Goal: Obtain resource: Download file/media

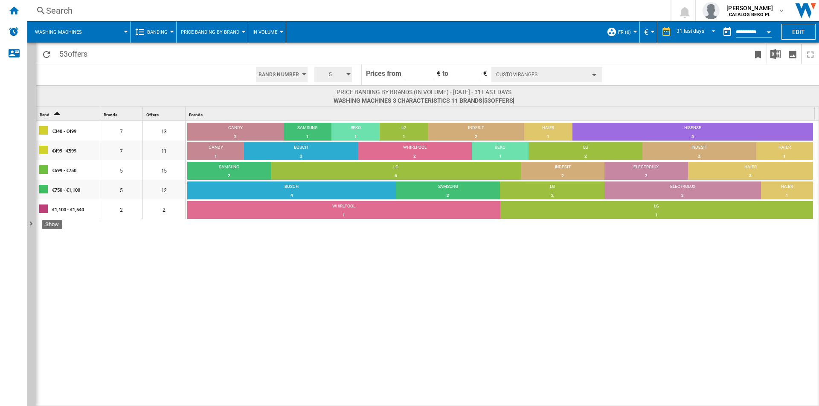
drag, startPoint x: 35, startPoint y: 166, endPoint x: 108, endPoint y: 10, distance: 172.1
click at [35, 166] on button "Show" at bounding box center [31, 225] width 9 height 364
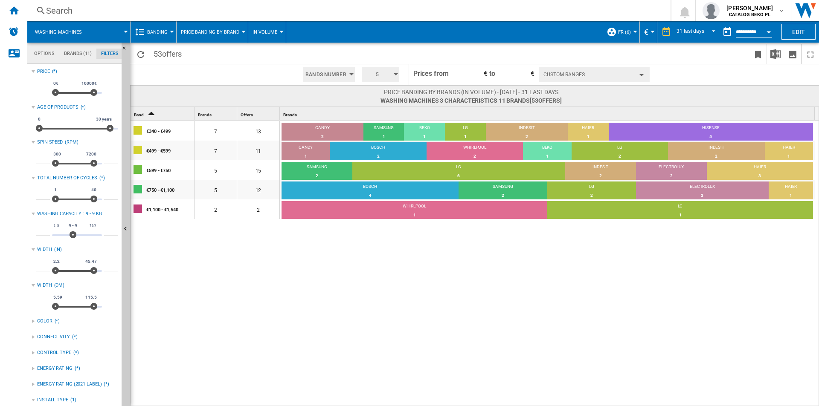
click at [243, 270] on div "€340 - €499 7 13 CANDY 2 15.38% SAMSUNG 1 7.69% BEKO 1 7.69% LG 1 7.69% INDESIT…" at bounding box center [475, 264] width 689 height 287
click at [77, 50] on md-tab-item "Brands (11)" at bounding box center [77, 54] width 37 height 10
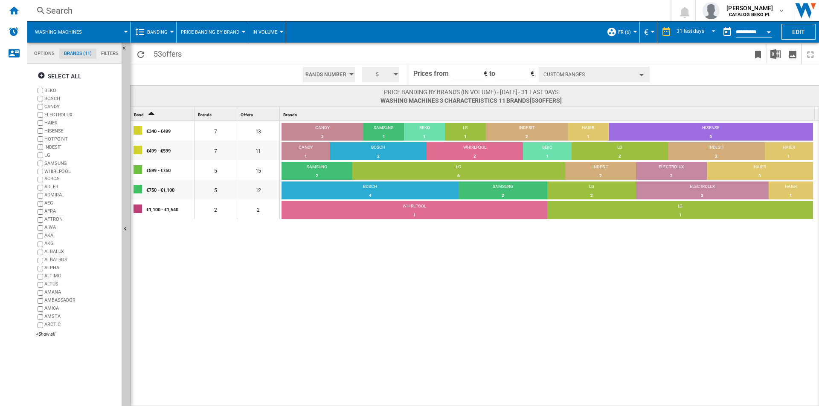
click at [160, 30] on span "Banding" at bounding box center [157, 32] width 20 height 6
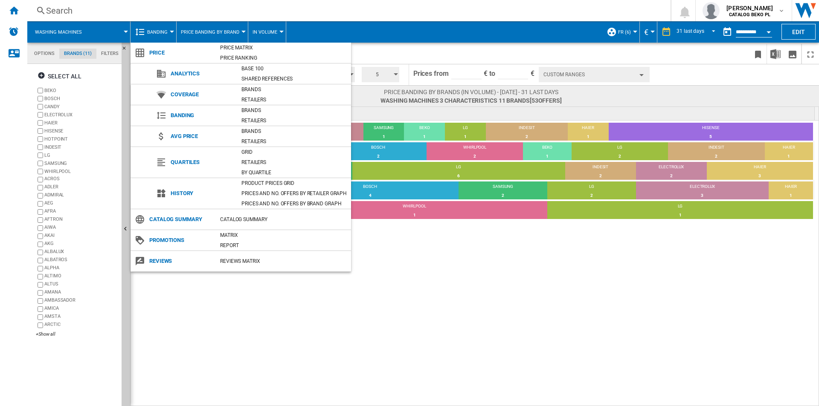
click at [109, 55] on md-backdrop at bounding box center [409, 203] width 819 height 406
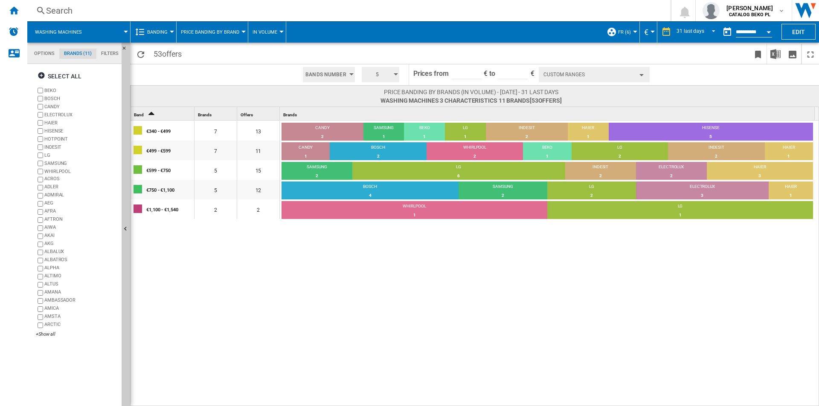
click at [107, 52] on md-tab-item "Filters" at bounding box center [109, 54] width 27 height 10
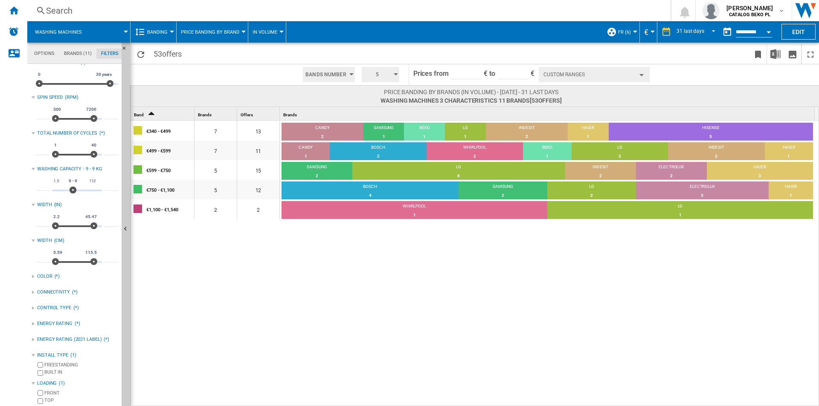
scroll to position [0, 0]
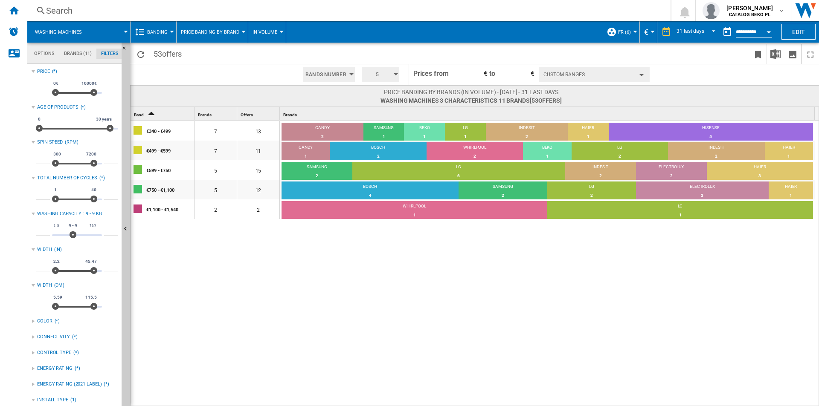
click at [161, 26] on button "Banding" at bounding box center [159, 31] width 25 height 21
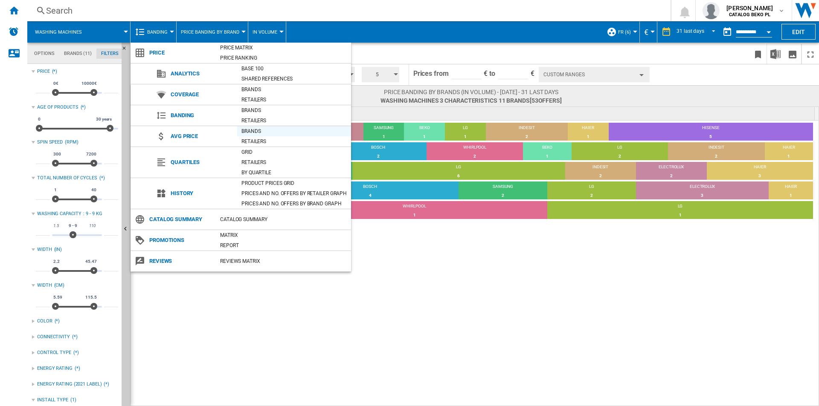
click at [262, 129] on div "Brands" at bounding box center [294, 131] width 114 height 9
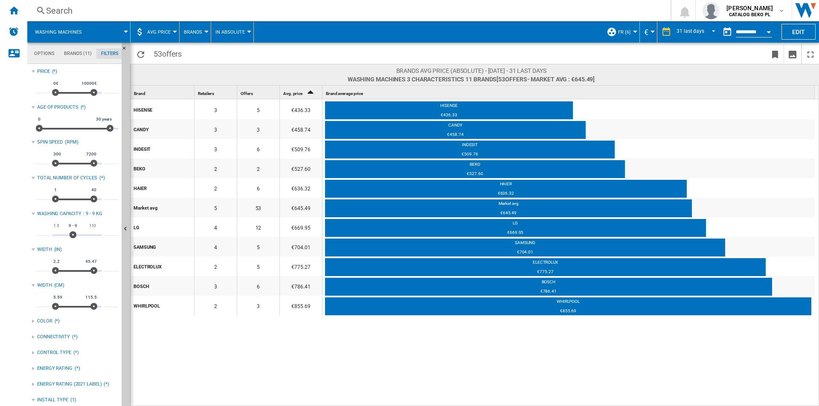
click at [69, 52] on md-tab-item "Brands (11)" at bounding box center [77, 54] width 37 height 10
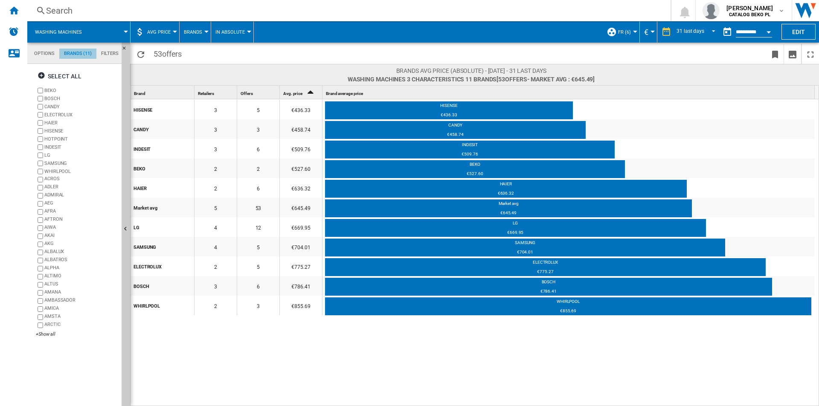
scroll to position [33, 0]
click at [100, 55] on md-tab-item "Filters" at bounding box center [109, 54] width 27 height 10
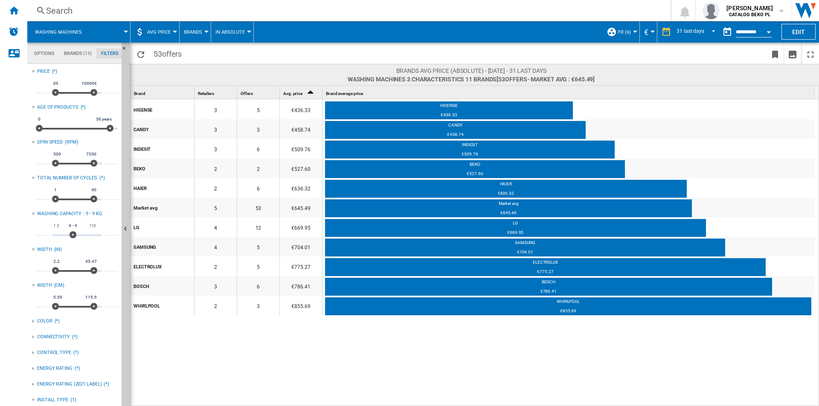
scroll to position [55, 0]
click at [545, 35] on button "Open calendar" at bounding box center [768, 30] width 15 height 15
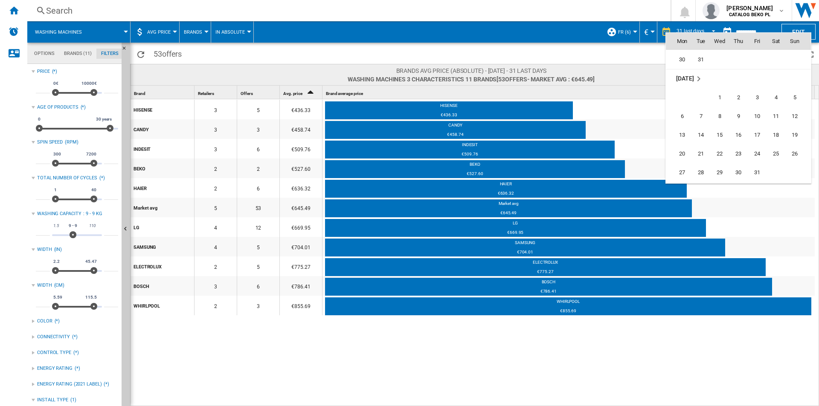
scroll to position [3301, 0]
click at [545, 133] on span "31" at bounding box center [756, 130] width 17 height 17
type input "**********"
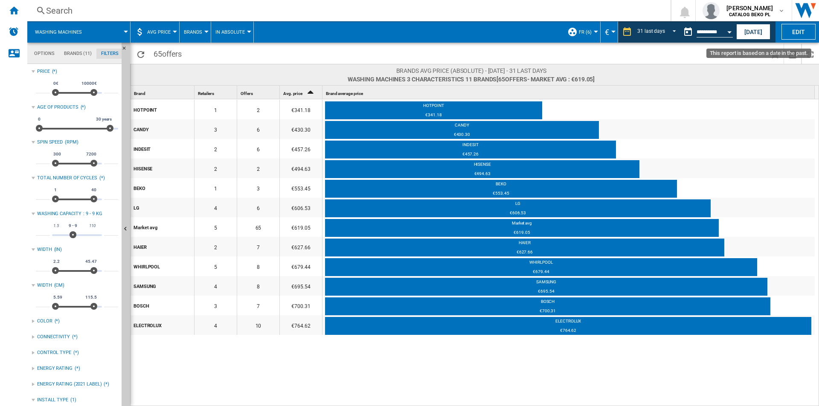
click at [545, 32] on button "Open calendar" at bounding box center [729, 30] width 15 height 15
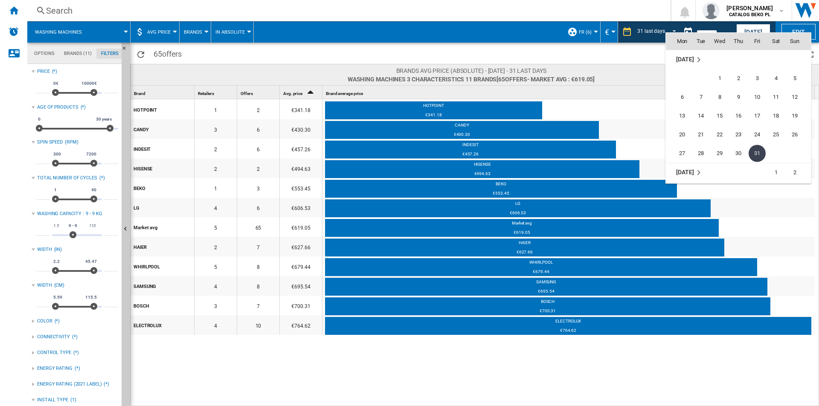
scroll to position [3363, 0]
click at [545, 161] on span "28" at bounding box center [756, 162] width 17 height 17
type input "**********"
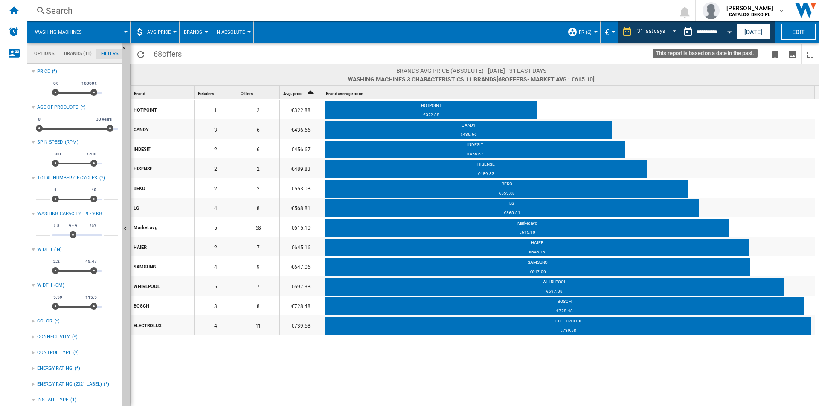
click at [545, 37] on button "Open calendar" at bounding box center [729, 30] width 15 height 15
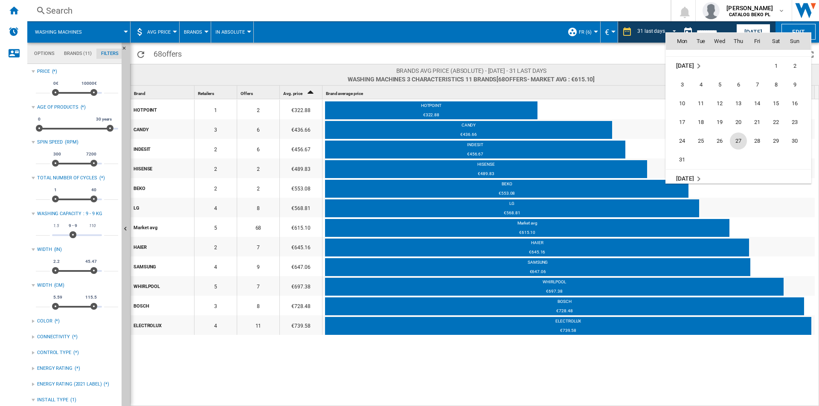
scroll to position [3518, 0]
click at [545, 137] on span "31" at bounding box center [681, 138] width 17 height 17
type input "**********"
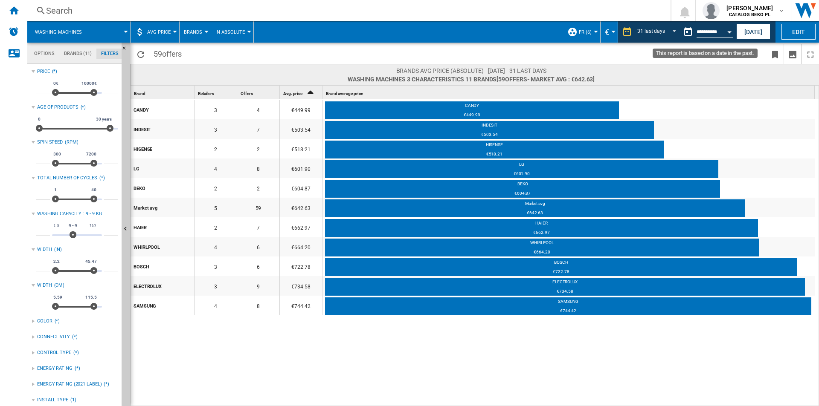
click at [545, 34] on button "Open calendar" at bounding box center [729, 30] width 15 height 15
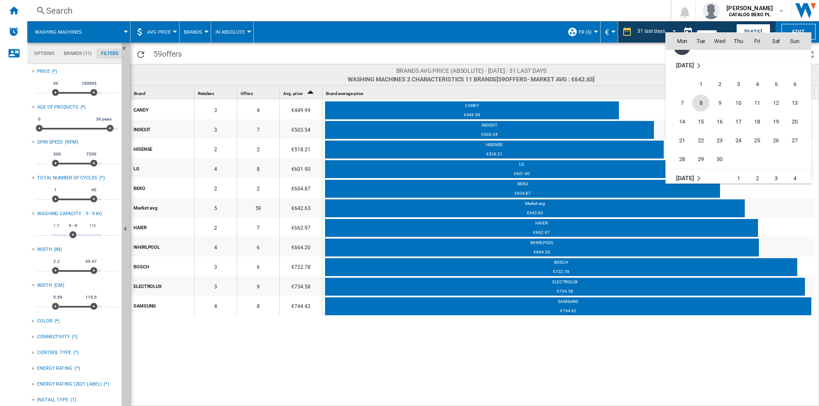
scroll to position [3632, 0]
click at [545, 136] on span "30" at bounding box center [719, 138] width 17 height 17
type input "**********"
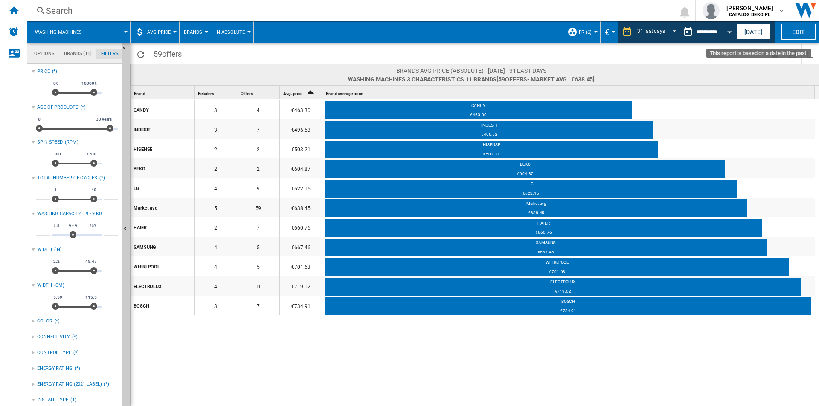
click at [545, 33] on button "Open calendar" at bounding box center [729, 30] width 15 height 15
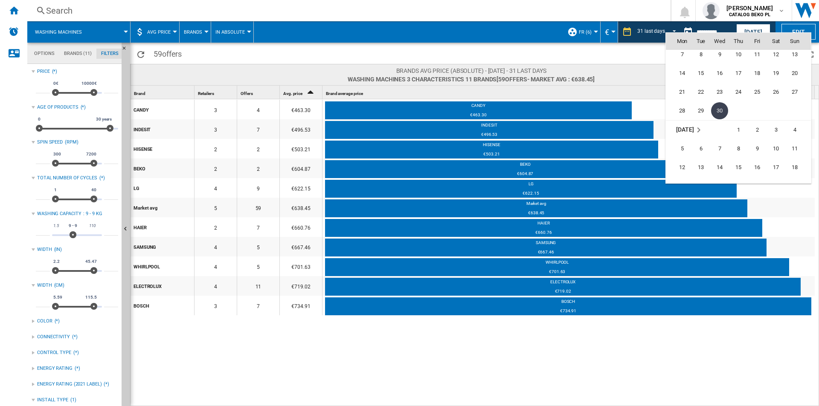
scroll to position [3745, 0]
click at [545, 122] on span "31" at bounding box center [775, 119] width 17 height 17
type input "**********"
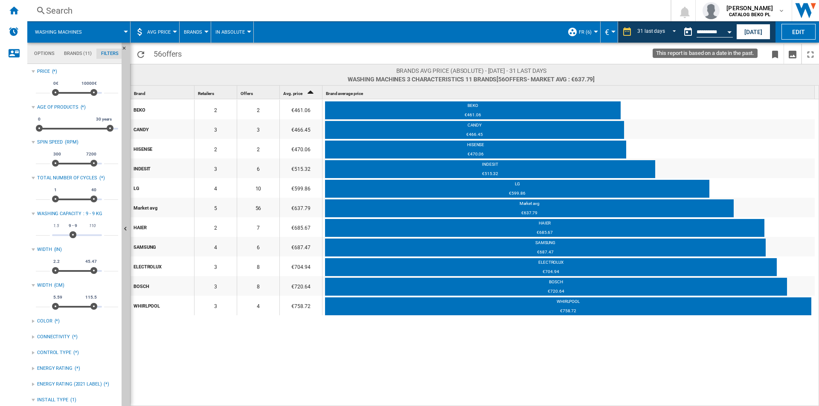
click at [545, 32] on div "Open calendar" at bounding box center [729, 32] width 4 height 2
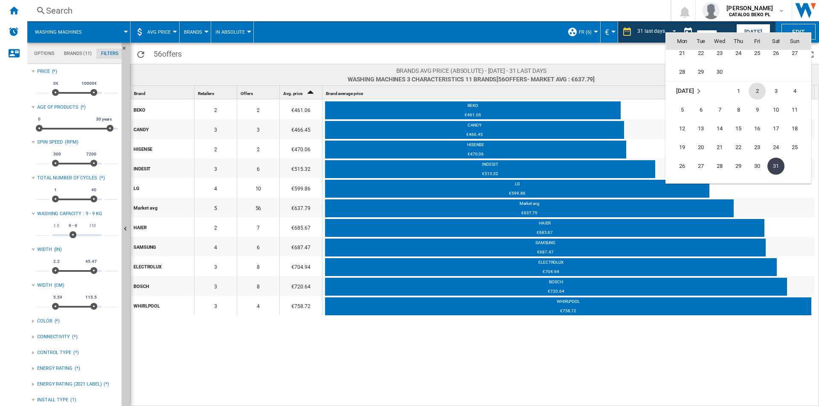
scroll to position [3687, 0]
click at [545, 82] on span "30" at bounding box center [719, 83] width 17 height 17
type input "**********"
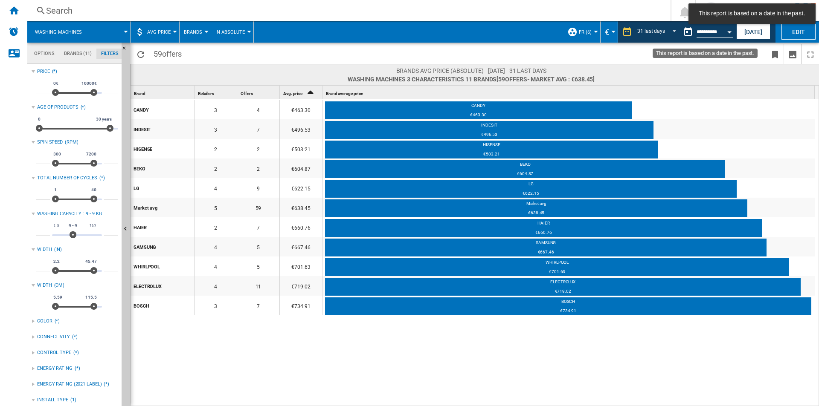
click at [545, 33] on button "Open calendar" at bounding box center [729, 30] width 15 height 15
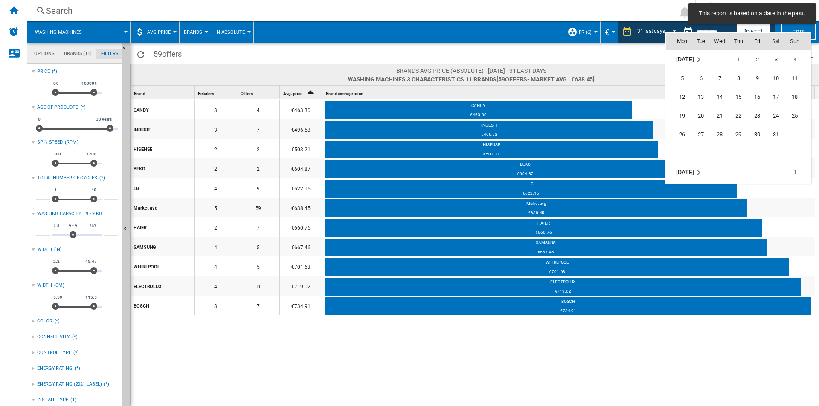
scroll to position [3745, 0]
click at [545, 117] on span "31" at bounding box center [775, 119] width 17 height 17
type input "**********"
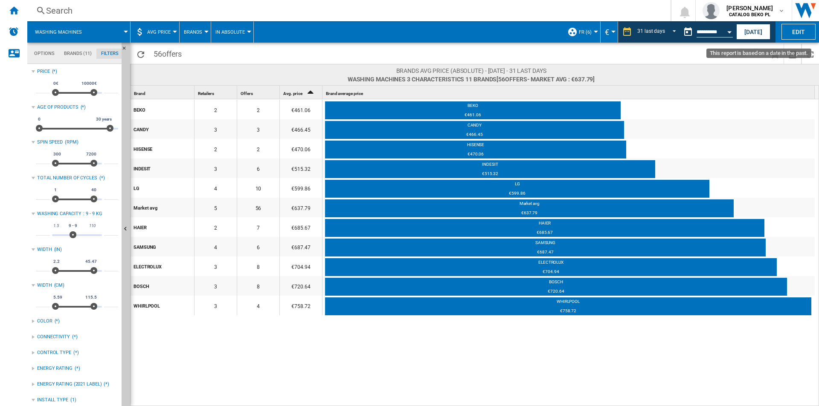
click at [545, 29] on button "Open calendar" at bounding box center [729, 30] width 15 height 15
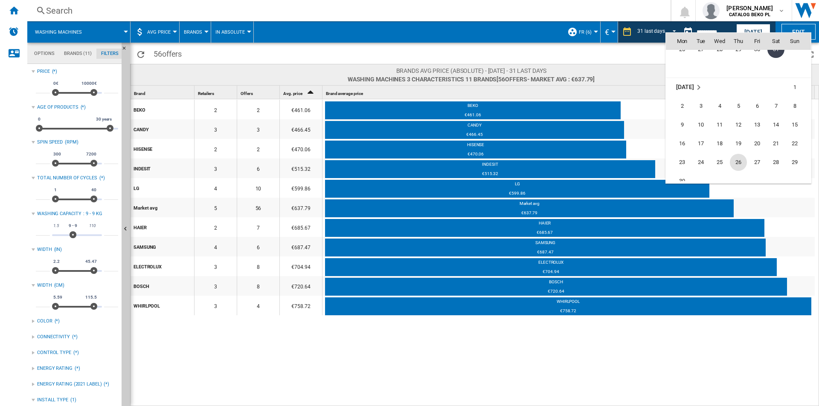
scroll to position [3858, 0]
click at [545, 138] on span "30" at bounding box center [681, 138] width 17 height 17
type input "**********"
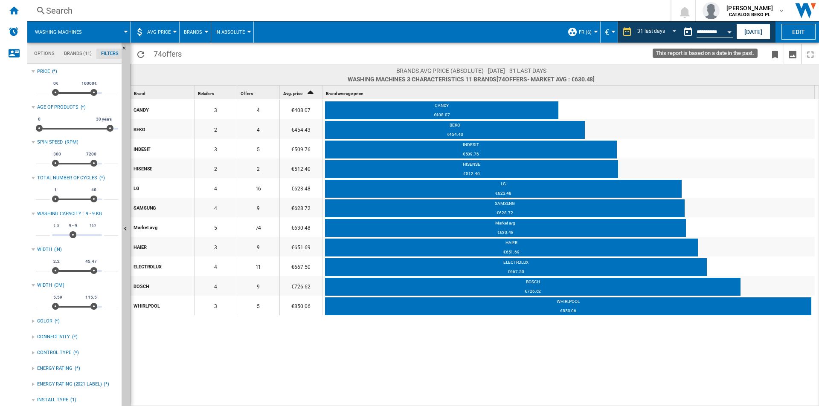
click at [545, 35] on button "Open calendar" at bounding box center [729, 30] width 15 height 15
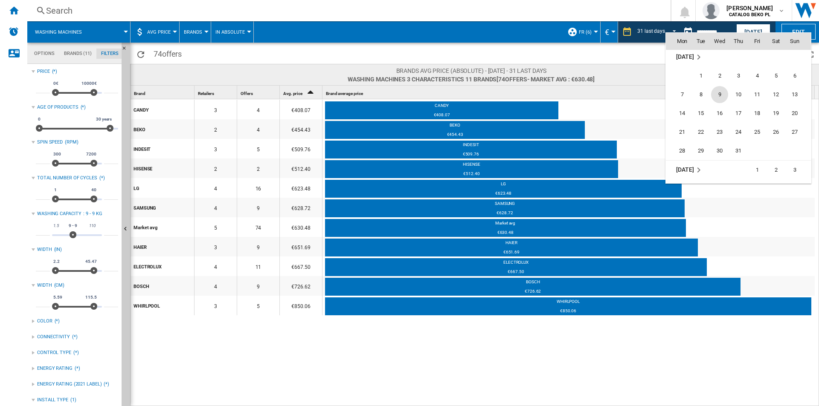
scroll to position [3971, 0]
click at [545, 134] on span "31" at bounding box center [738, 138] width 17 height 17
type input "**********"
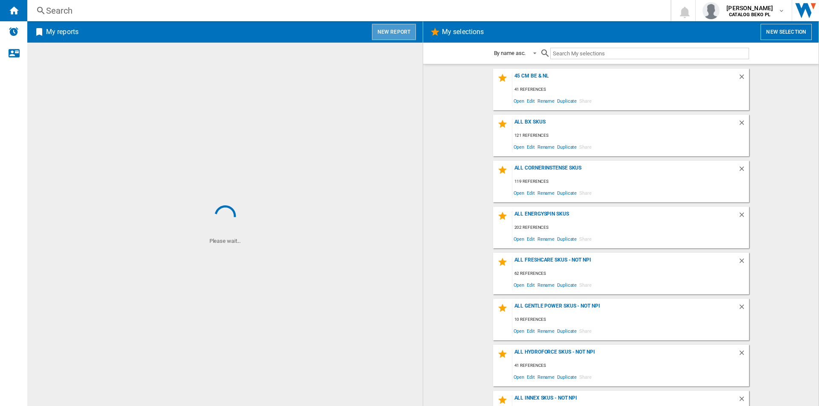
click at [398, 27] on button "New report" at bounding box center [394, 32] width 44 height 16
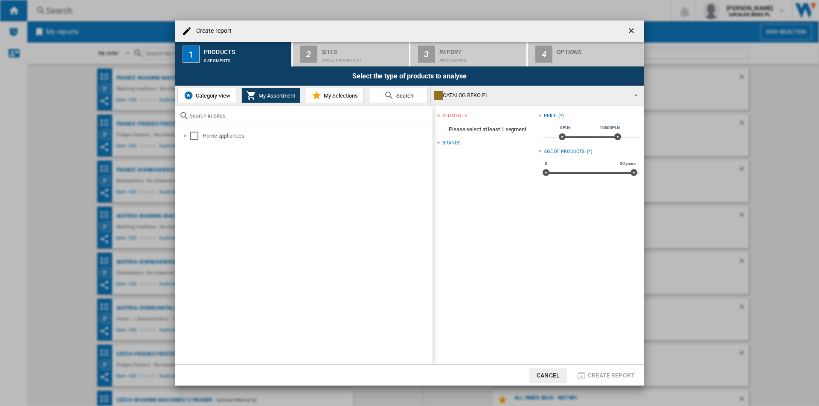
click at [327, 93] on span "My Selections" at bounding box center [340, 96] width 36 height 6
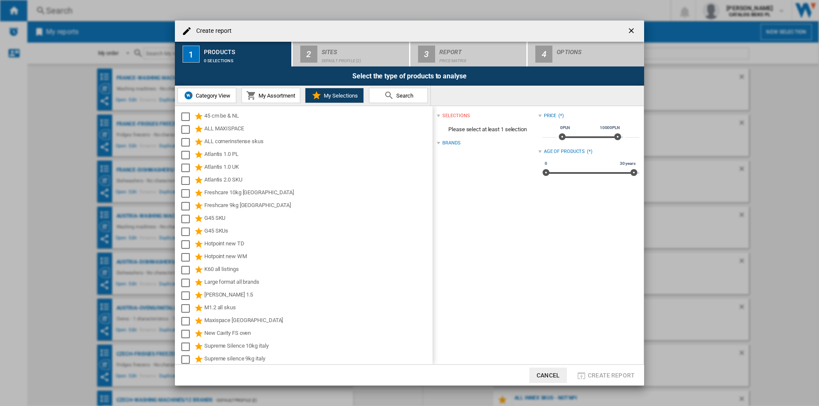
click at [188, 91] on img at bounding box center [188, 95] width 10 height 10
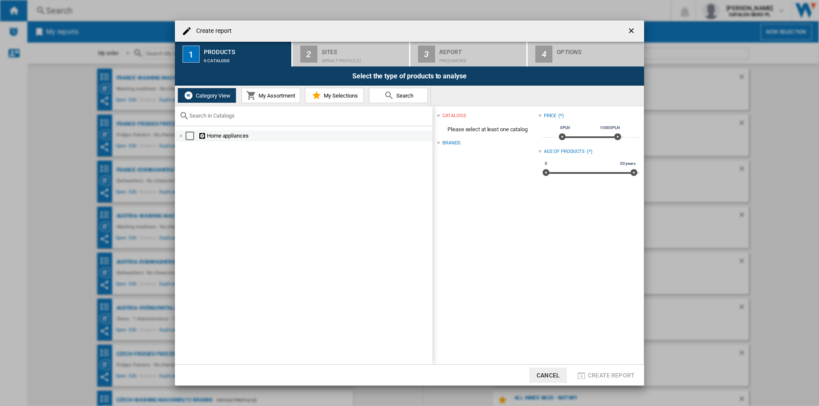
click at [178, 133] on div at bounding box center [181, 136] width 9 height 9
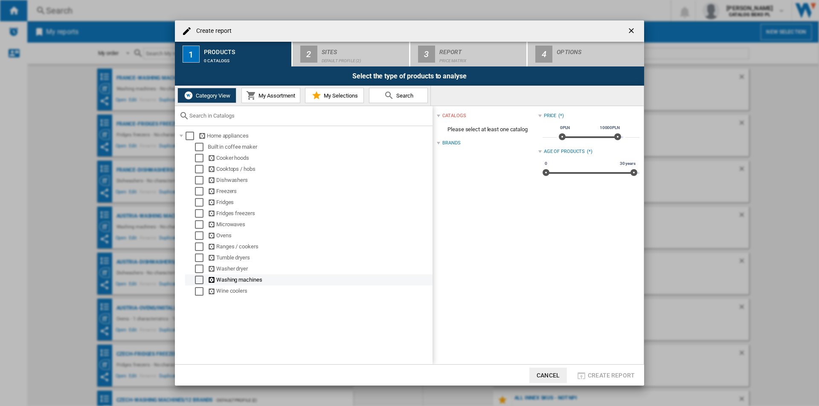
click at [193, 276] on div "Washing machines" at bounding box center [308, 280] width 247 height 11
click at [195, 280] on div "Select" at bounding box center [199, 280] width 9 height 9
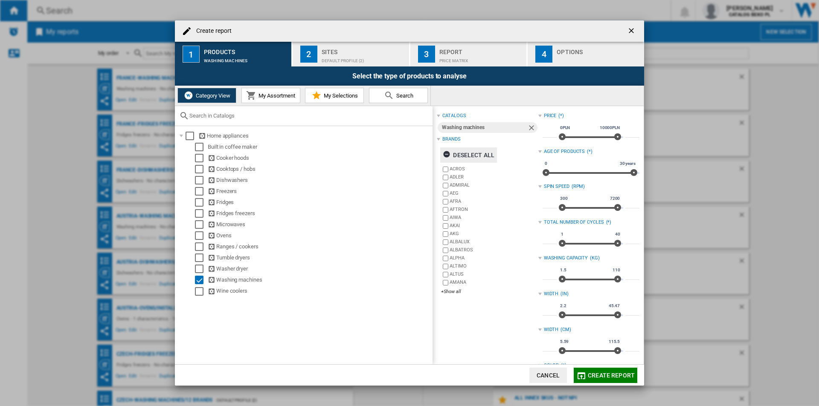
click at [484, 151] on div "Deselect all" at bounding box center [469, 155] width 52 height 15
click at [455, 293] on div "+Show all" at bounding box center [489, 292] width 97 height 6
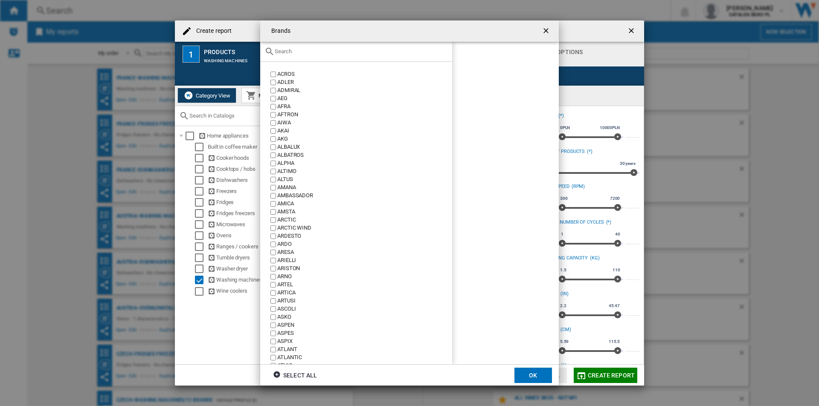
click at [345, 52] on input "text" at bounding box center [361, 51] width 173 height 6
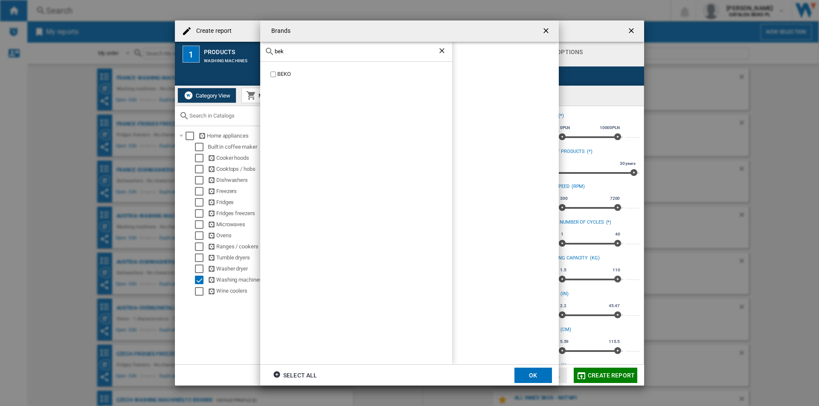
click at [281, 74] on div "BEKO" at bounding box center [364, 74] width 175 height 8
click at [304, 47] on div "bek" at bounding box center [356, 52] width 192 height 20
click at [305, 51] on input "bek" at bounding box center [356, 51] width 163 height 6
type input "bosc"
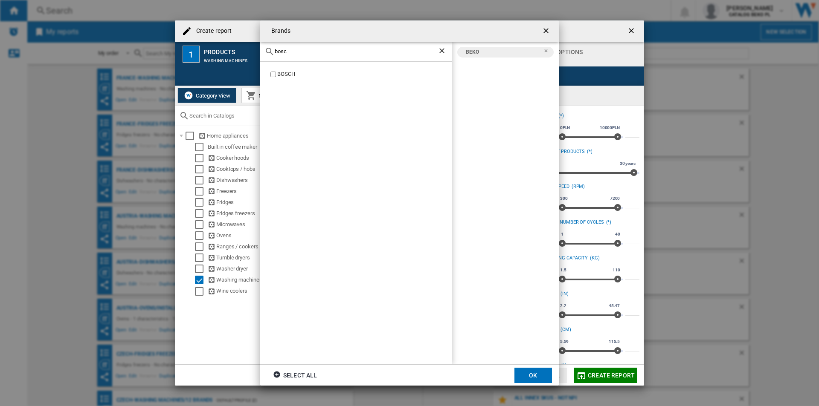
click at [287, 73] on div "BOSCH" at bounding box center [364, 74] width 175 height 8
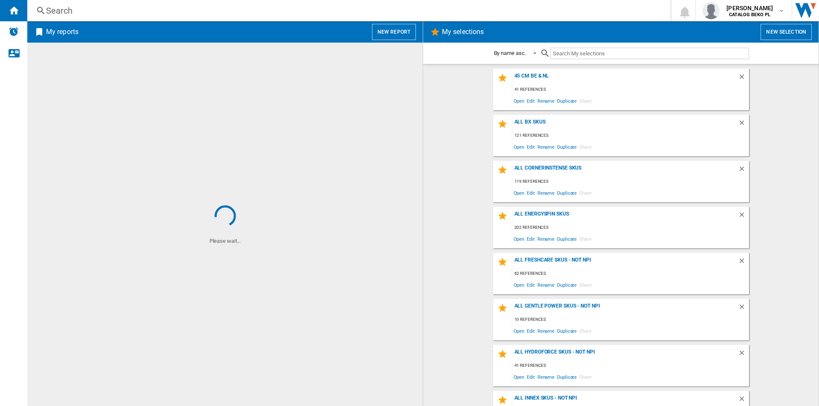
click at [378, 37] on button "New report" at bounding box center [394, 32] width 44 height 16
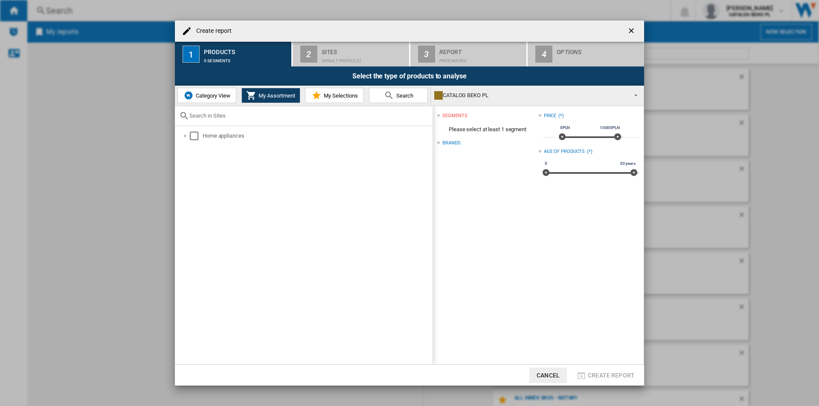
click at [224, 96] on span "Category View" at bounding box center [212, 96] width 37 height 6
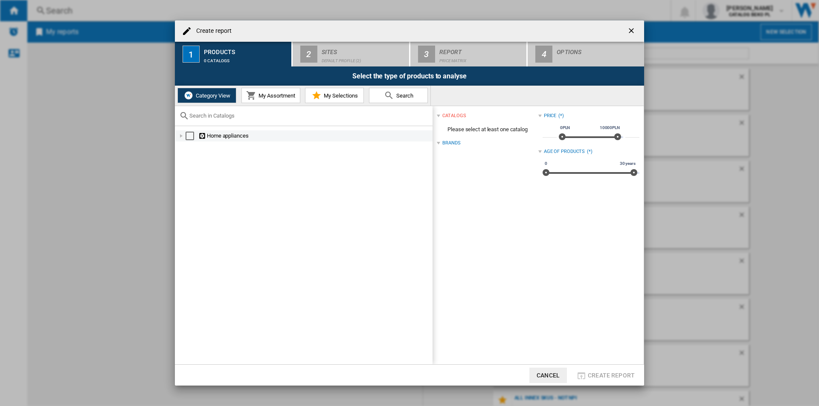
click at [182, 137] on div at bounding box center [181, 136] width 9 height 9
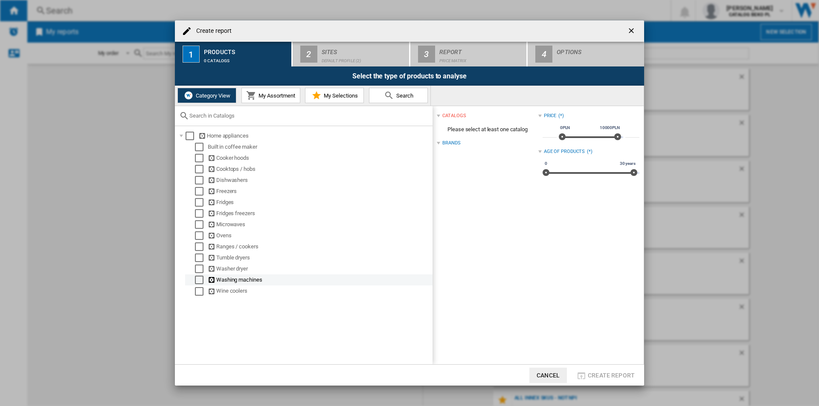
click at [198, 284] on div "Select" at bounding box center [199, 280] width 9 height 9
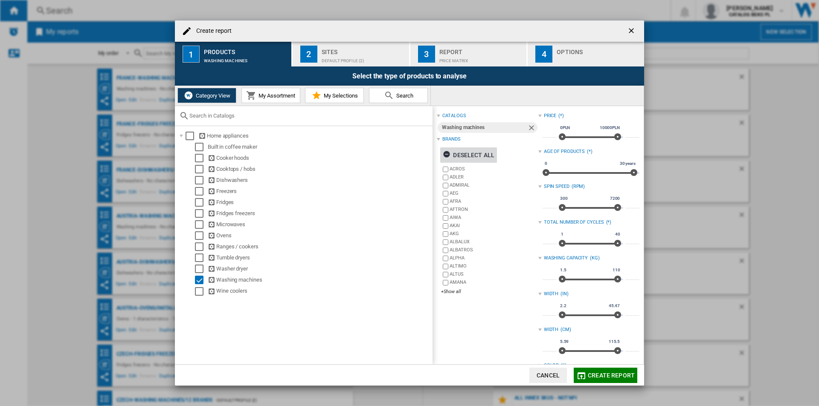
click at [467, 152] on div "Deselect all" at bounding box center [469, 155] width 52 height 15
click at [452, 293] on div "+Show all" at bounding box center [489, 292] width 97 height 6
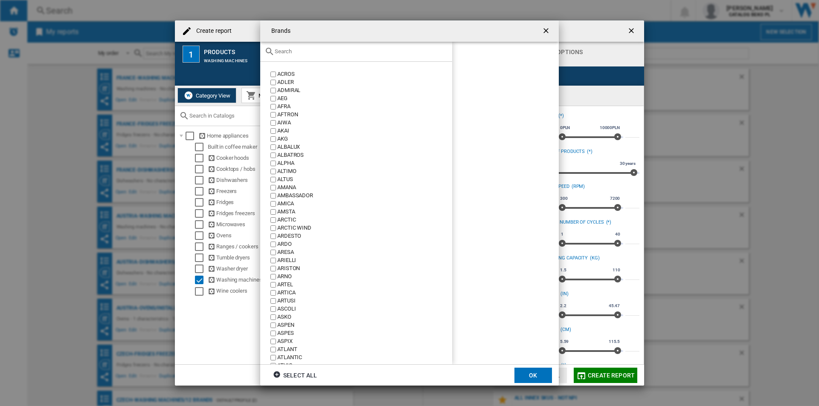
click at [334, 60] on div at bounding box center [356, 52] width 192 height 20
click at [335, 50] on input "text" at bounding box center [361, 51] width 173 height 6
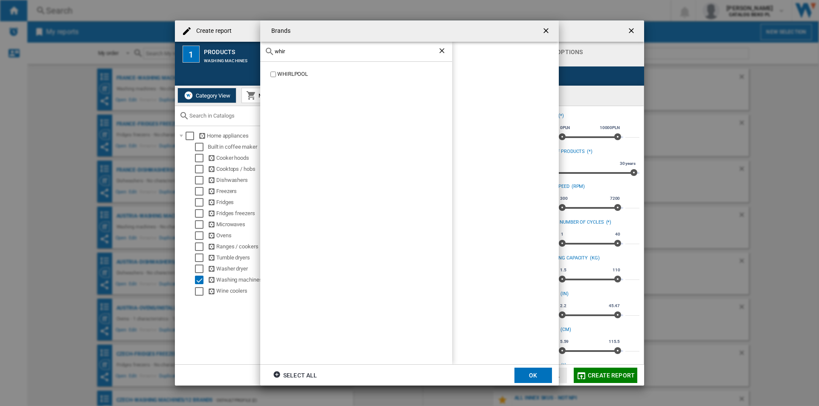
type input "whir"
click at [296, 72] on div "WHIRLPOOL" at bounding box center [364, 74] width 175 height 8
click at [536, 374] on button "OK" at bounding box center [533, 375] width 38 height 15
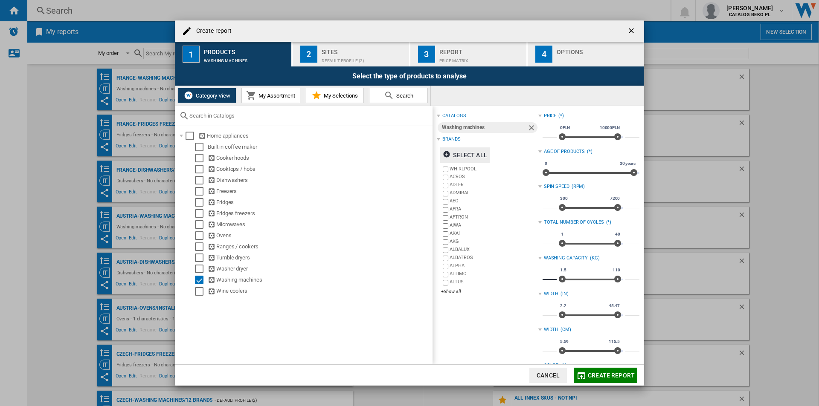
click at [546, 276] on input "***" at bounding box center [549, 276] width 14 height 9
type input "*"
click at [626, 276] on input "***" at bounding box center [632, 276] width 14 height 9
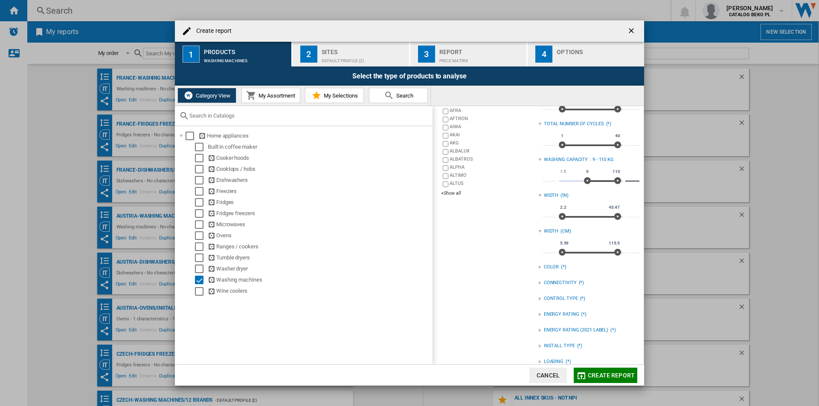
scroll to position [110, 0]
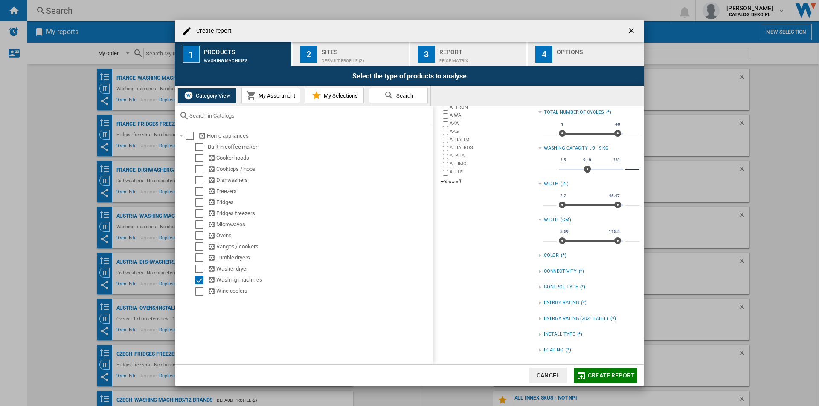
type input "*"
click at [504, 293] on div "catalogs Washing machines Brands Select all WHIRLPOOL ACROS ADLER ADMIRAL AEG A…" at bounding box center [487, 180] width 101 height 360
click at [540, 334] on div "INSTALL TYPE (*)" at bounding box center [588, 334] width 101 height 11
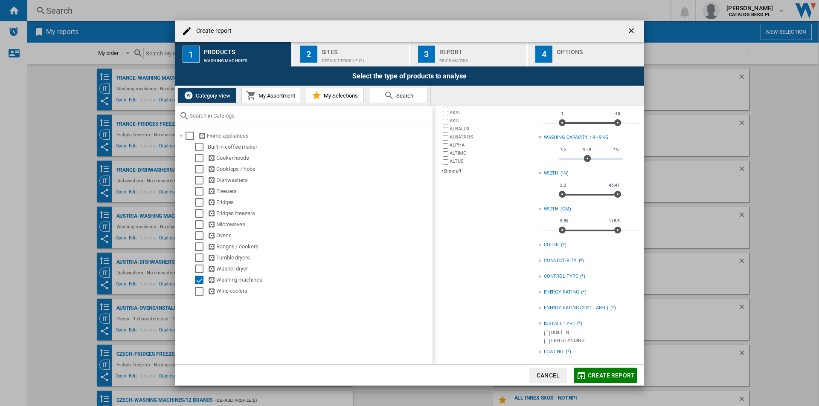
scroll to position [122, 0]
click at [540, 349] on div "LOADING (*)" at bounding box center [588, 350] width 101 height 11
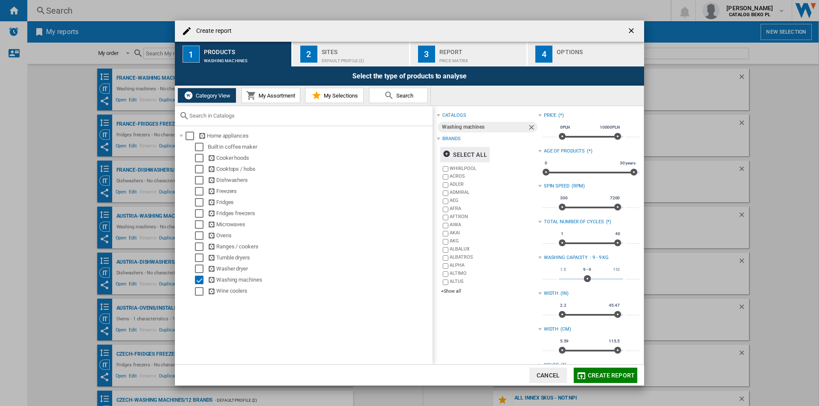
scroll to position [0, 0]
click at [378, 67] on div "Select the type of products to analyse" at bounding box center [409, 76] width 469 height 19
click at [369, 53] on div "Sites" at bounding box center [364, 49] width 84 height 9
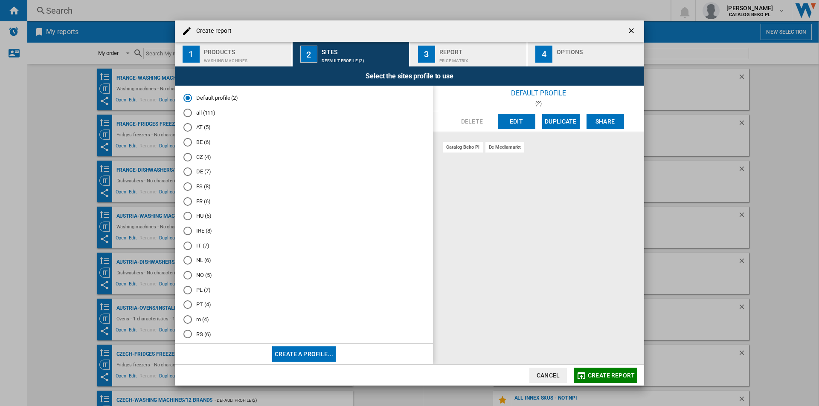
click at [200, 201] on md-radio-button "FR (6)" at bounding box center [303, 201] width 241 height 8
click at [567, 54] on div "button" at bounding box center [599, 58] width 84 height 9
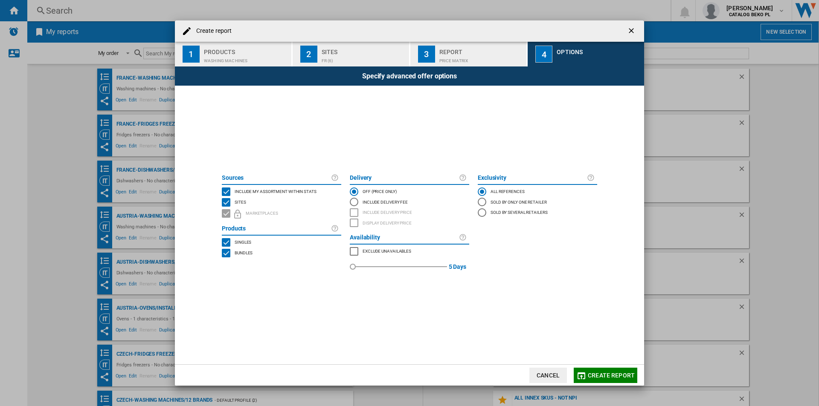
click at [295, 191] on span "Include my assortment within stats" at bounding box center [276, 191] width 82 height 6
click at [608, 376] on span "Create report" at bounding box center [611, 375] width 47 height 7
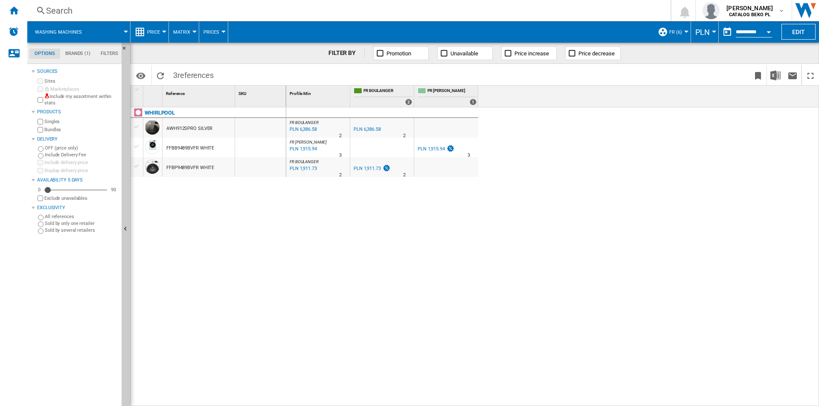
click at [162, 31] on div at bounding box center [164, 32] width 4 height 2
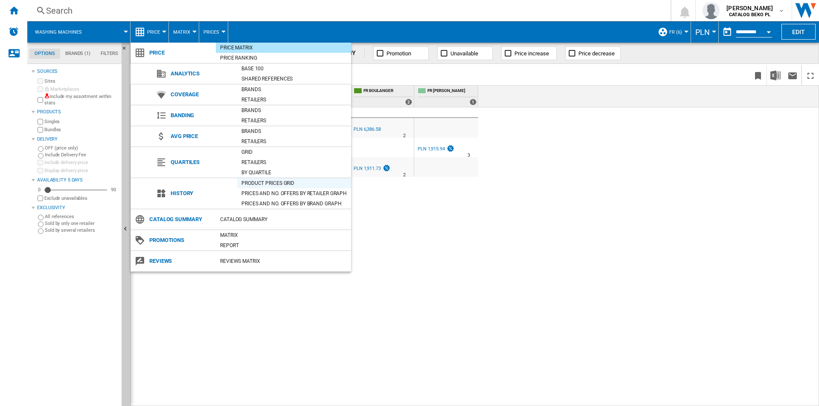
click at [267, 179] on div "Product prices grid" at bounding box center [294, 183] width 114 height 9
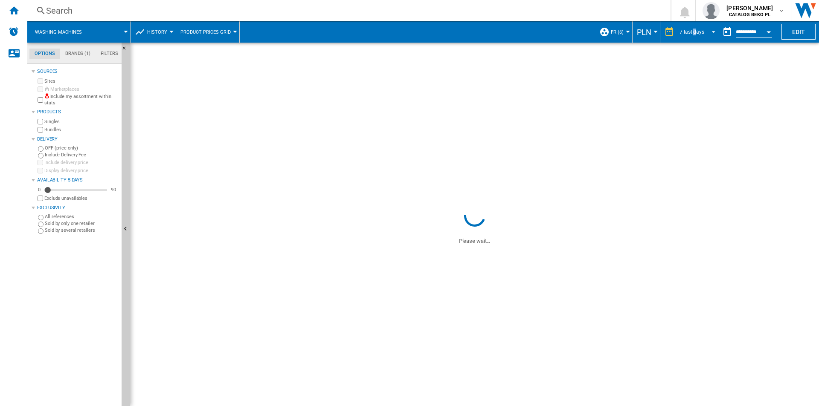
click at [693, 30] on div "7 last days" at bounding box center [691, 32] width 25 height 6
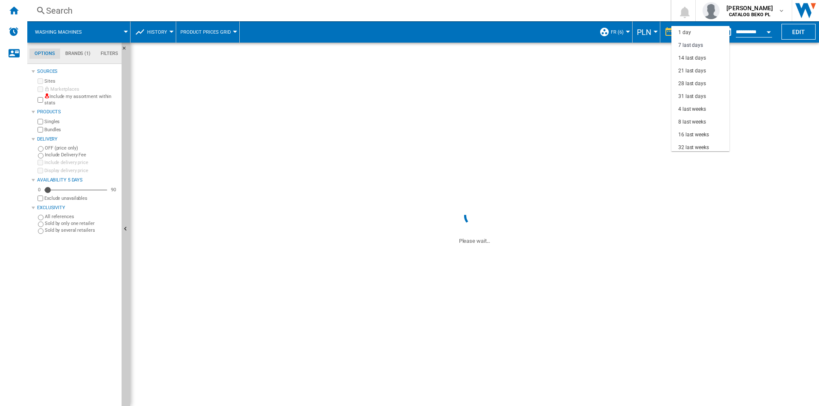
scroll to position [13, 0]
click at [696, 134] on div "32 last weeks" at bounding box center [693, 134] width 31 height 7
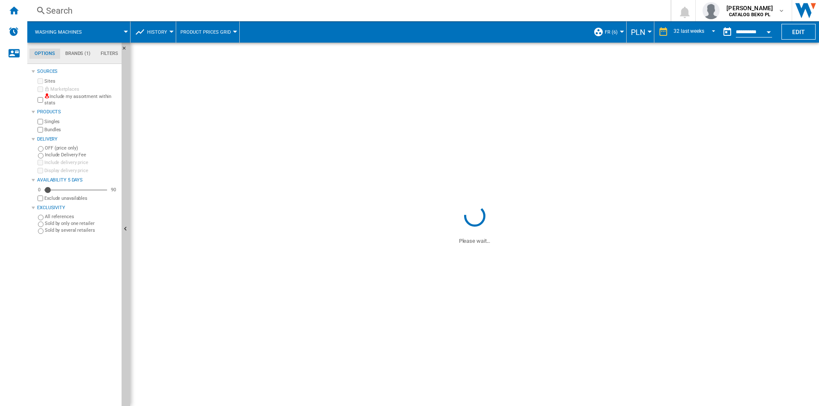
click at [648, 31] on div "Currency" at bounding box center [649, 32] width 4 height 2
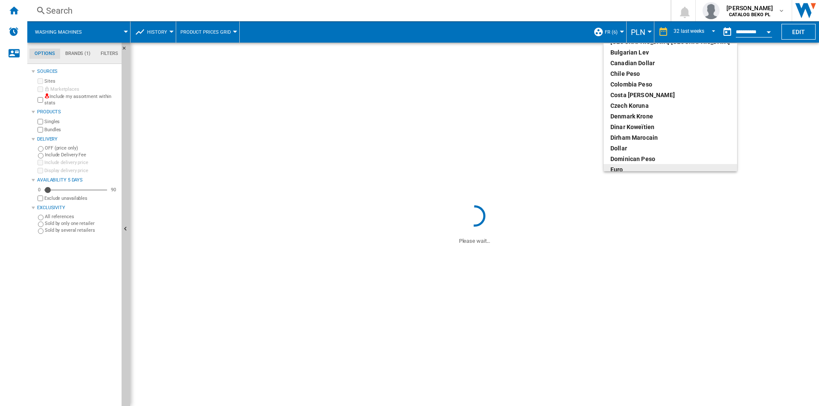
scroll to position [46, 0]
click at [628, 166] on div "euro" at bounding box center [670, 166] width 120 height 9
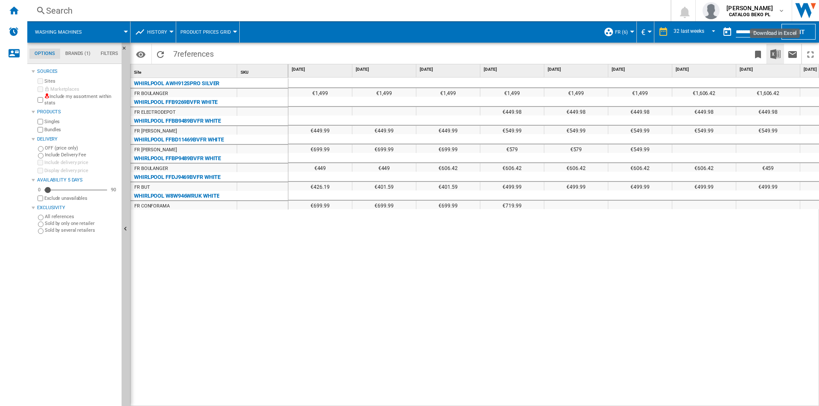
click at [776, 56] on img "Download in Excel" at bounding box center [775, 54] width 10 height 10
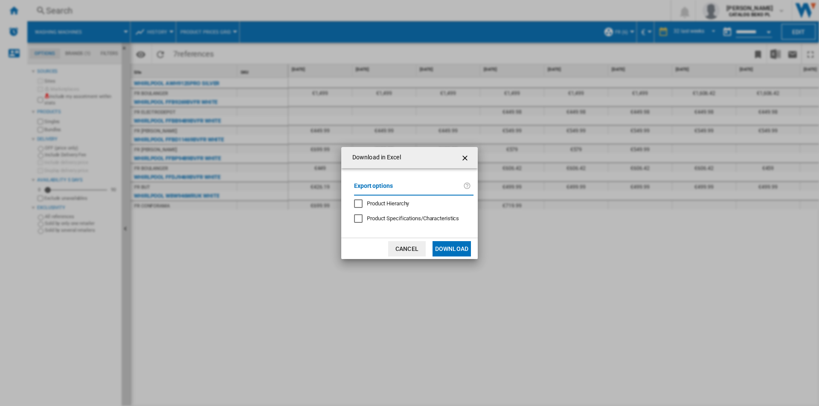
click at [450, 249] on button "Download" at bounding box center [451, 248] width 38 height 15
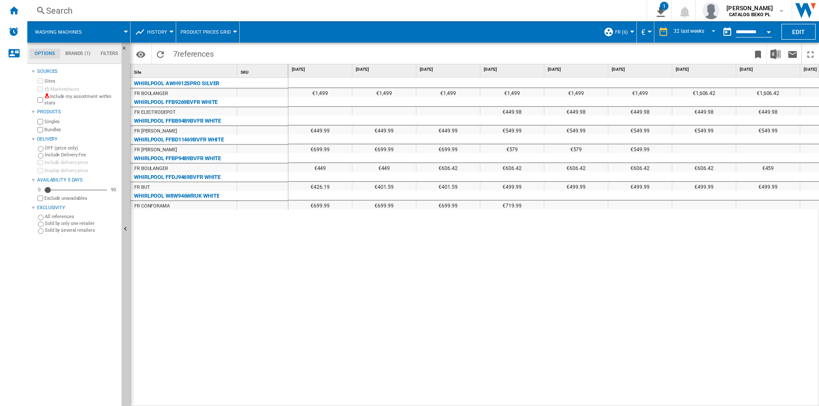
click at [114, 55] on md-tab-item "Filters" at bounding box center [110, 54] width 28 height 10
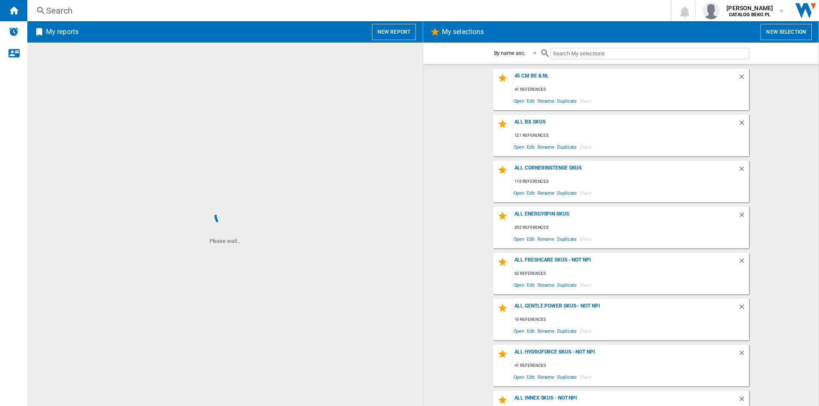
click at [389, 36] on button "New report" at bounding box center [394, 32] width 44 height 16
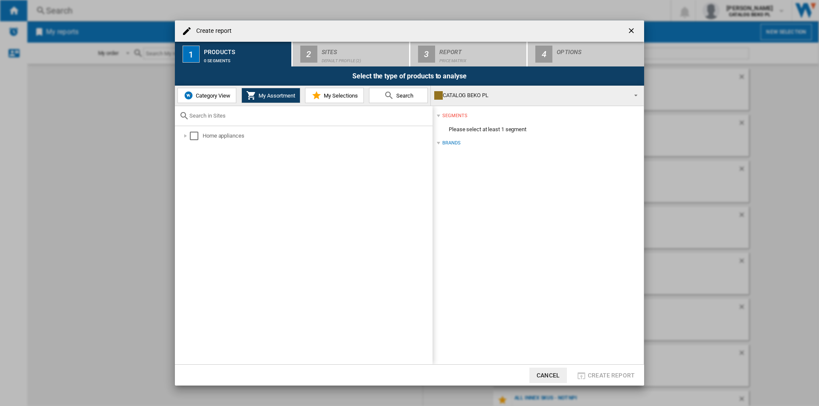
click at [319, 101] on button "My Selections" at bounding box center [334, 95] width 59 height 15
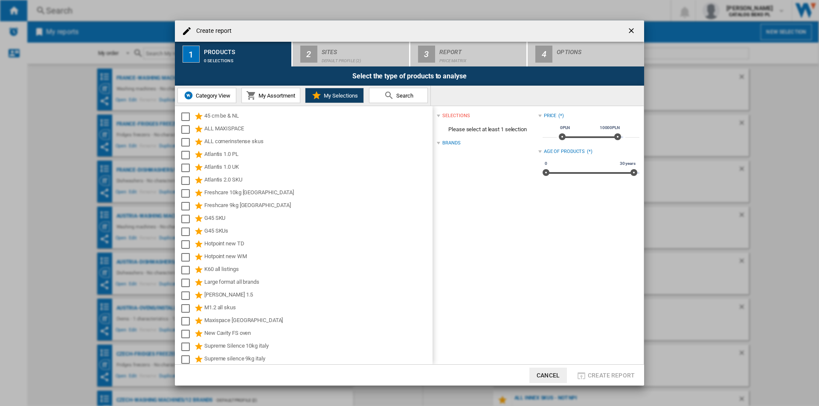
click at [215, 93] on span "Category View" at bounding box center [212, 96] width 37 height 6
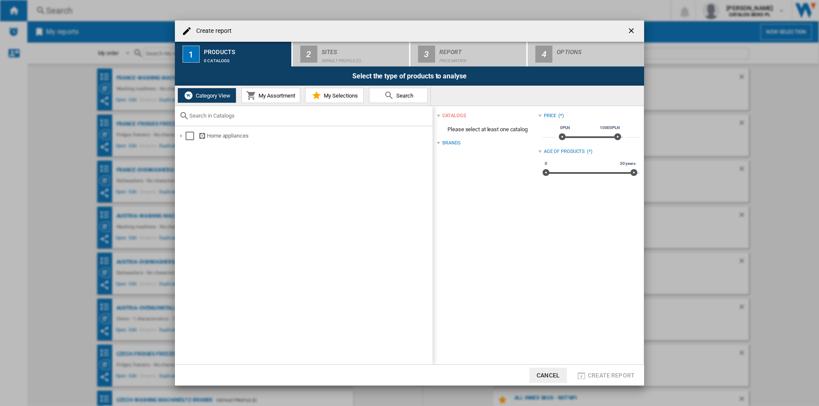
click at [319, 94] on md-icon at bounding box center [316, 95] width 10 height 10
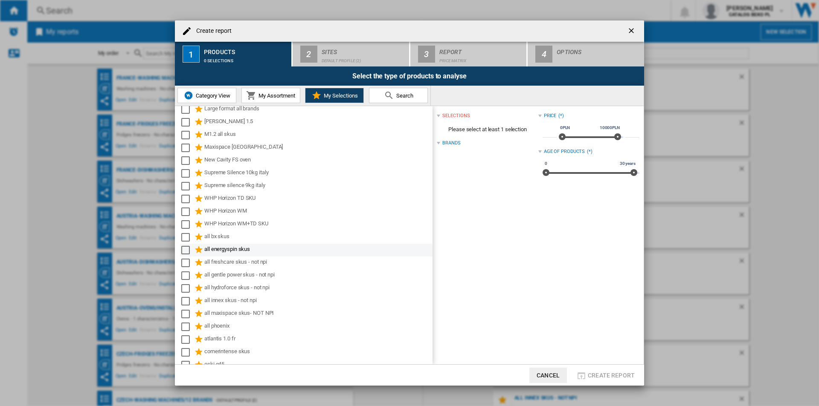
scroll to position [172, 0]
click at [252, 223] on div "WHP Horizon WM+TD SKU" at bounding box center [317, 226] width 227 height 10
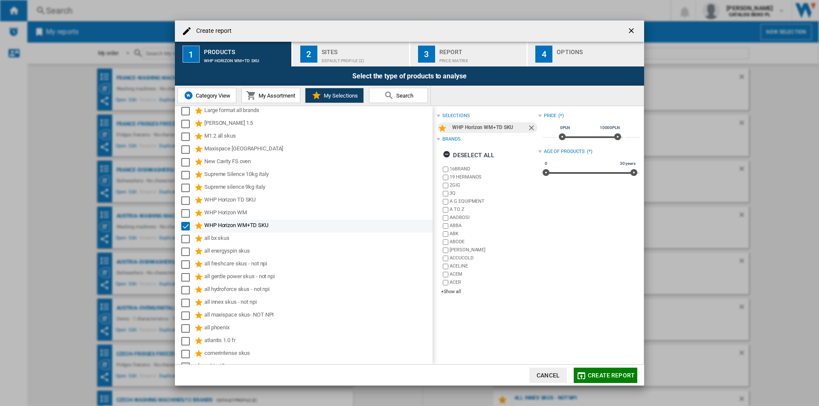
click at [185, 226] on div "Select" at bounding box center [185, 226] width 9 height 9
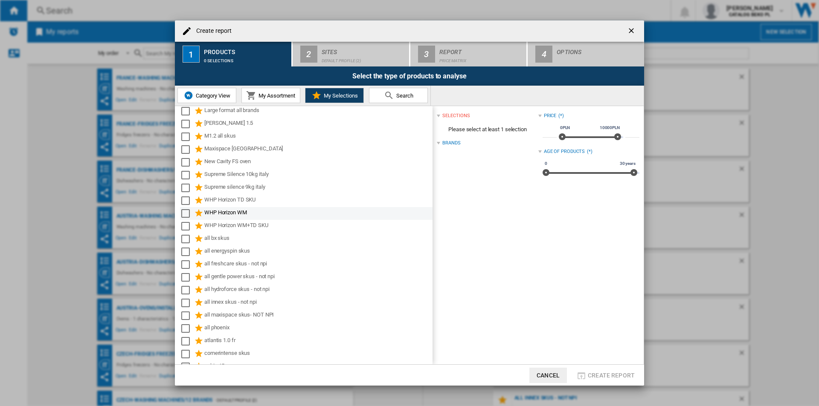
click at [186, 216] on div "Select" at bounding box center [185, 213] width 9 height 9
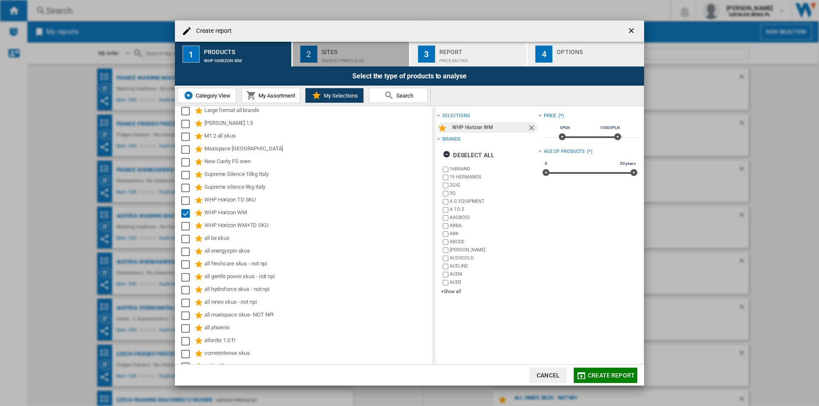
click at [313, 47] on div "2" at bounding box center [308, 54] width 17 height 17
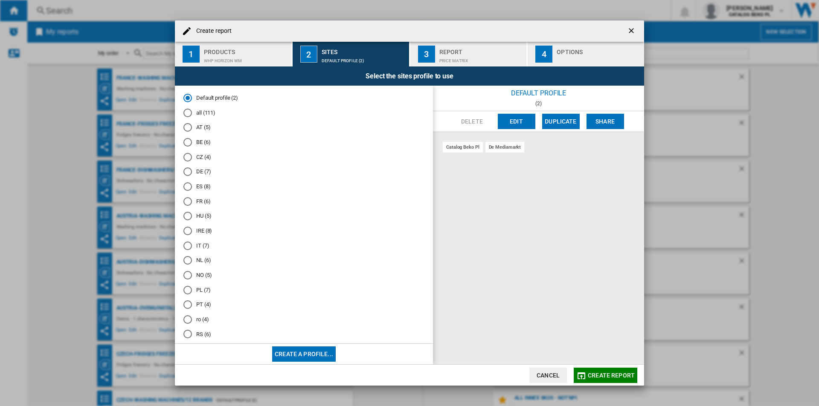
click at [200, 200] on md-radio-button "FR (6)" at bounding box center [303, 201] width 241 height 8
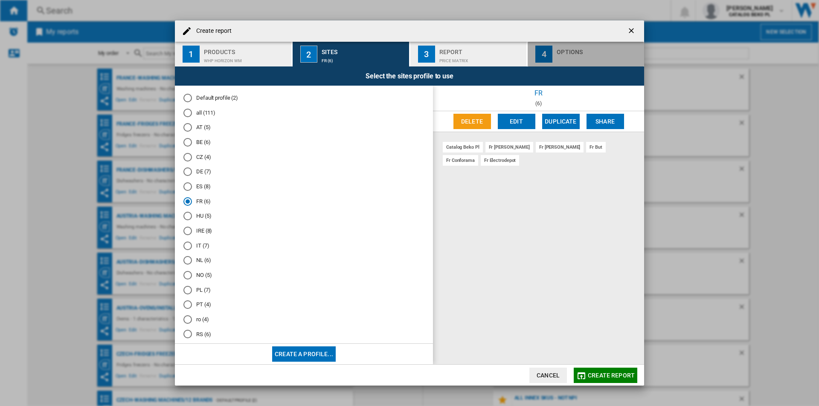
click at [553, 61] on button "4 Options" at bounding box center [586, 54] width 116 height 25
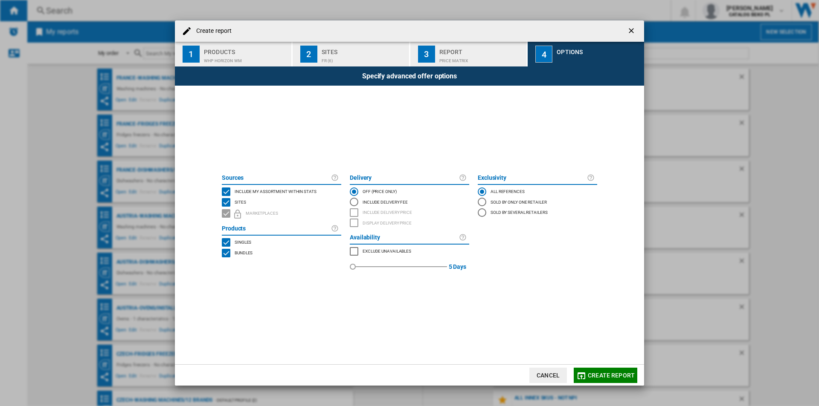
click at [267, 186] on div "Sources Include my assortment within stats Sites Marketplaces" at bounding box center [281, 196] width 119 height 51
click at [266, 191] on span "Include my assortment within stats" at bounding box center [276, 191] width 82 height 6
click at [591, 370] on button "Create report" at bounding box center [606, 375] width 64 height 15
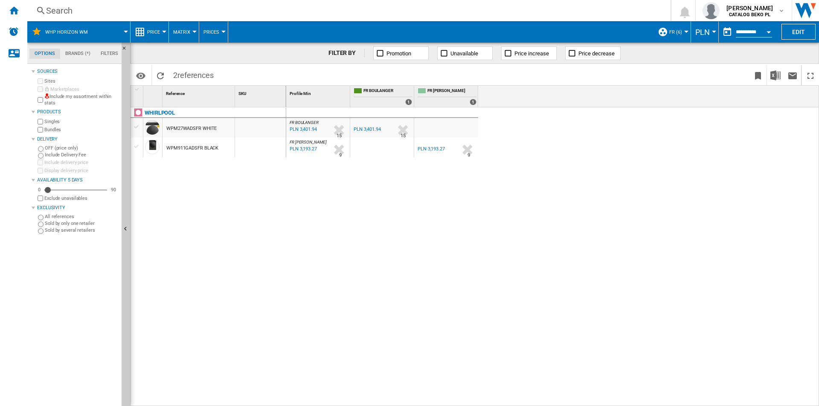
click at [472, 253] on div "FR BOULANGER : FR BOULANGER -1.0 % PLN 3,401.94 % N/A 15 FR BOULANGER : FR BOUL…" at bounding box center [552, 256] width 533 height 299
click at [702, 33] on span "PLN" at bounding box center [702, 32] width 15 height 9
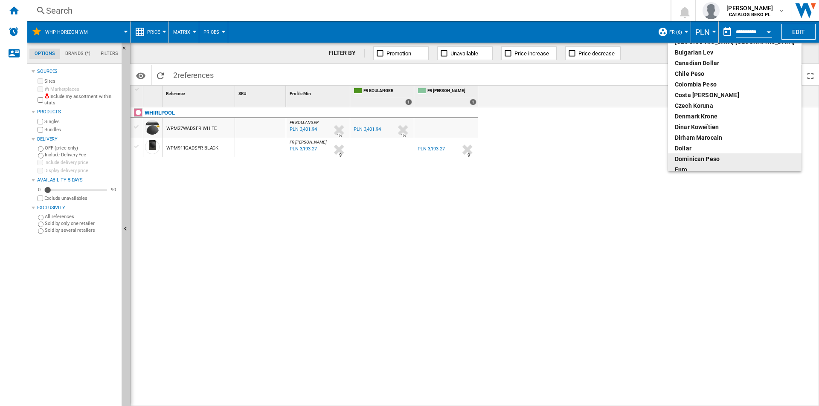
scroll to position [46, 0]
click at [699, 165] on div "euro" at bounding box center [735, 166] width 120 height 9
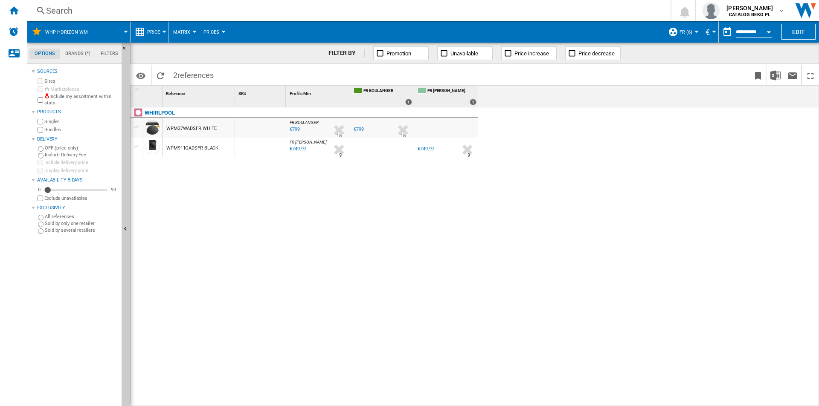
click at [245, 197] on div "WHIRLPOOL WPM27WADSFR WHITE WPM911GADSFR BLACK" at bounding box center [209, 254] width 156 height 295
click at [157, 30] on span "Price" at bounding box center [153, 32] width 13 height 6
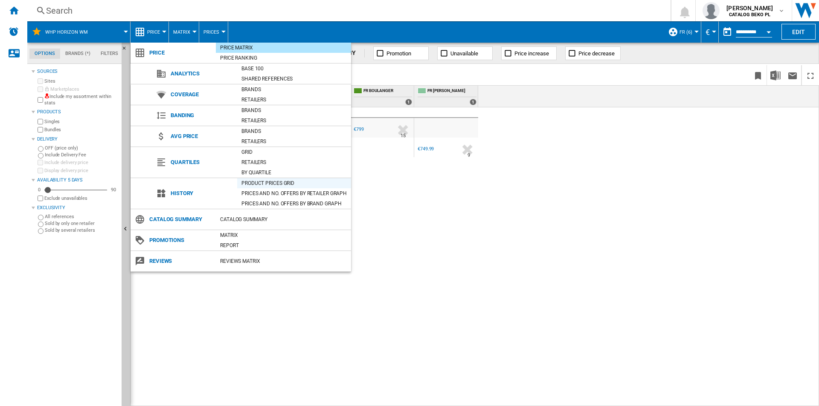
click at [261, 180] on div "Product prices grid" at bounding box center [294, 183] width 114 height 9
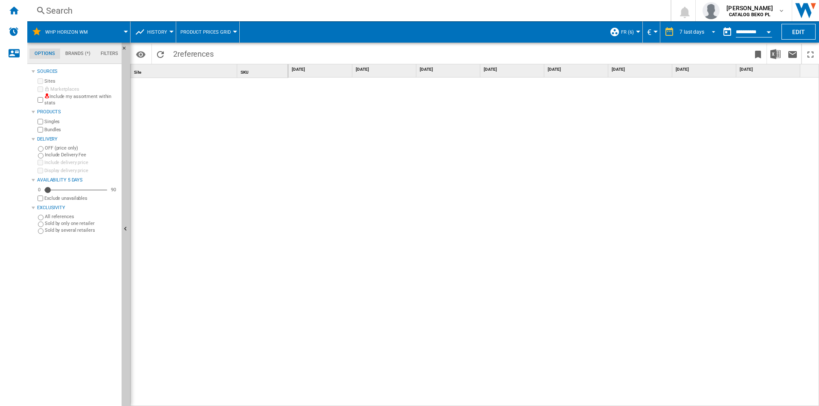
click at [698, 33] on div "7 last days" at bounding box center [691, 32] width 25 height 6
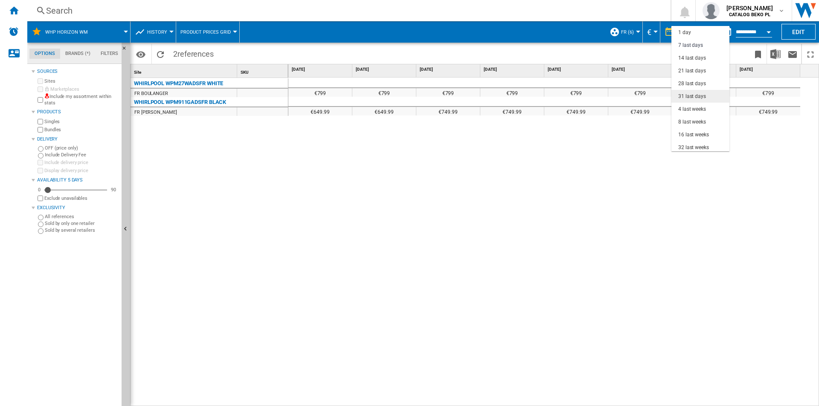
scroll to position [13, 0]
click at [698, 131] on md-option "32 last weeks" at bounding box center [700, 134] width 58 height 13
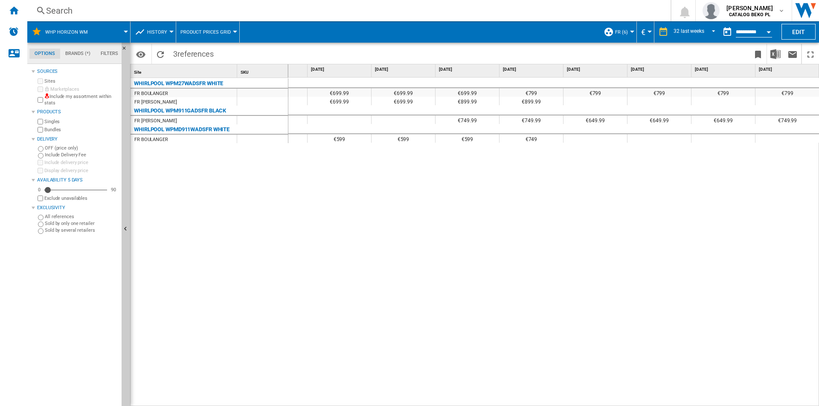
scroll to position [0, 1543]
click at [773, 53] on img "Download in Excel" at bounding box center [775, 54] width 10 height 10
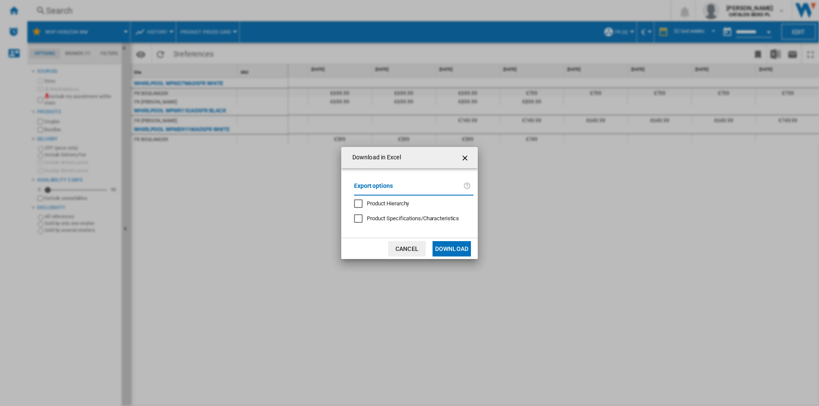
click at [457, 258] on md-dialog-actions "Cancel Download" at bounding box center [409, 248] width 136 height 21
click at [449, 247] on button "Download" at bounding box center [451, 248] width 38 height 15
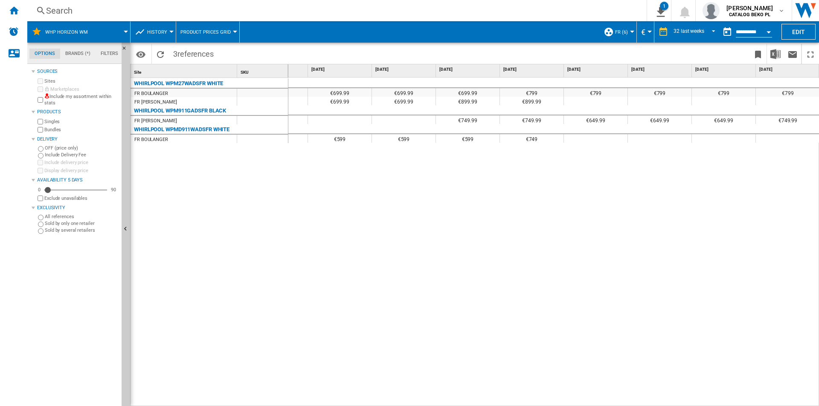
click at [364, 253] on div "€699.99 €699.99 €699.99 €699.99 €799 €799 €799 €799 €799 €699.99 €699.99 €699.9…" at bounding box center [553, 242] width 531 height 329
